Goal: Information Seeking & Learning: Learn about a topic

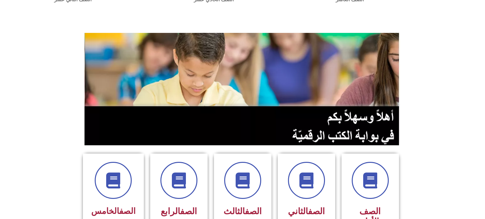
scroll to position [33, 0]
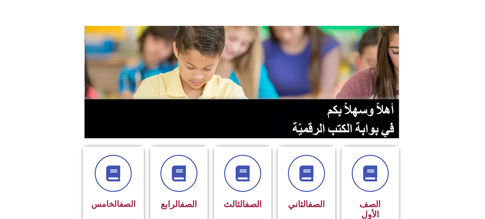
drag, startPoint x: 484, startPoint y: 67, endPoint x: 486, endPoint y: 70, distance: 4.1
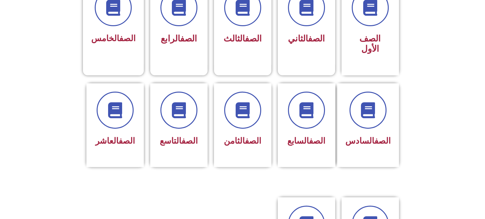
scroll to position [199, 0]
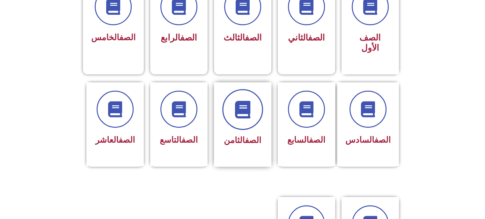
click at [246, 103] on icon at bounding box center [243, 109] width 18 height 18
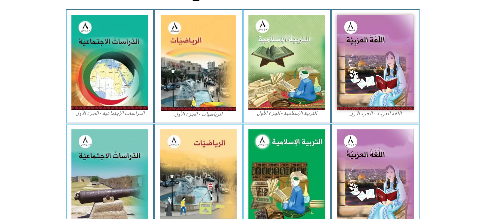
scroll to position [190, 0]
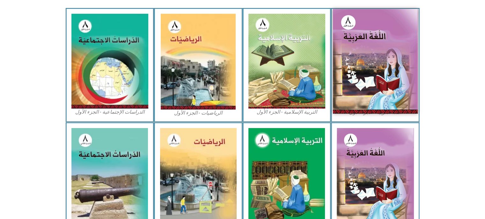
click at [349, 47] on img at bounding box center [375, 61] width 85 height 104
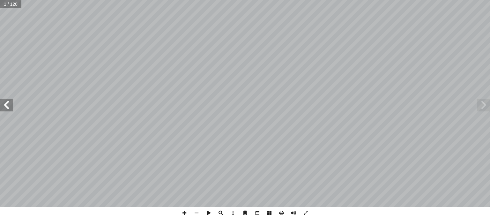
click at [3, 99] on span at bounding box center [6, 105] width 13 height 13
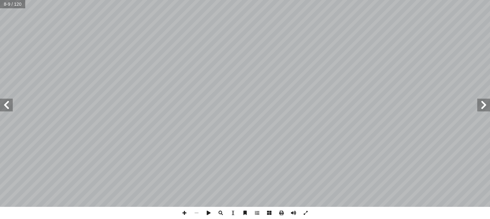
click at [3, 99] on span at bounding box center [6, 105] width 13 height 13
click at [489, 108] on span at bounding box center [483, 105] width 13 height 13
drag, startPoint x: 489, startPoint y: 108, endPoint x: 484, endPoint y: 107, distance: 5.5
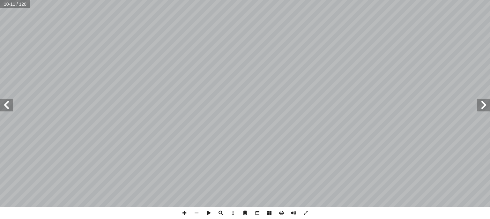
click at [486, 108] on span at bounding box center [483, 105] width 13 height 13
click at [484, 107] on span at bounding box center [483, 105] width 13 height 13
click at [9, 107] on span at bounding box center [6, 105] width 13 height 13
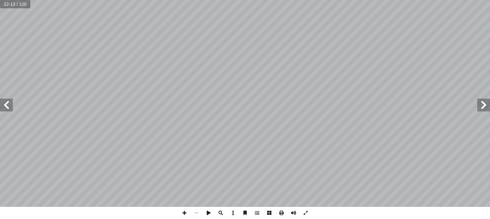
click at [482, 101] on span at bounding box center [483, 105] width 13 height 13
click at [302, 40] on div "٤ : ُ ع � م ِ ت ْ س � ال : ِ ة َ ي ِ ت آ ال� ِ ة َ ل ِ ئ ْ س أ ال� ِ ن َ ع ُ جي…" at bounding box center [245, 103] width 490 height 207
